Goal: Task Accomplishment & Management: Manage account settings

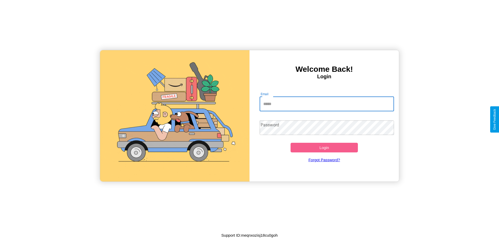
click at [326, 104] on input "Email" at bounding box center [326, 104] width 135 height 15
type input "**********"
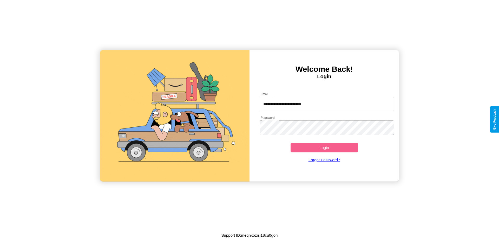
click at [324, 147] on button "Login" at bounding box center [323, 148] width 67 height 10
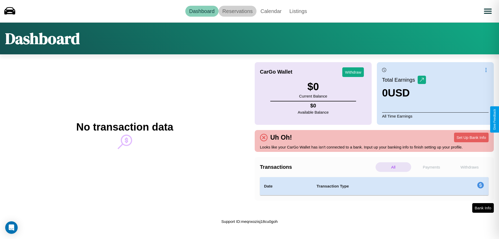
click at [237, 11] on link "Reservations" at bounding box center [237, 11] width 38 height 11
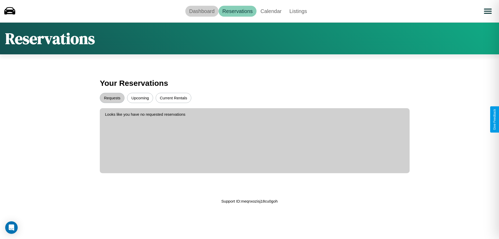
click at [202, 11] on link "Dashboard" at bounding box center [201, 11] width 33 height 11
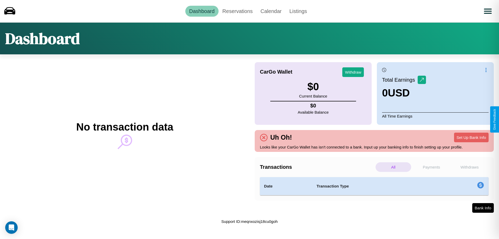
click at [431, 167] on p "Payments" at bounding box center [431, 167] width 36 height 10
click at [469, 167] on p "Withdraws" at bounding box center [469, 167] width 36 height 10
click at [431, 167] on p "Payments" at bounding box center [431, 167] width 36 height 10
